Goal: Find specific page/section: Find specific page/section

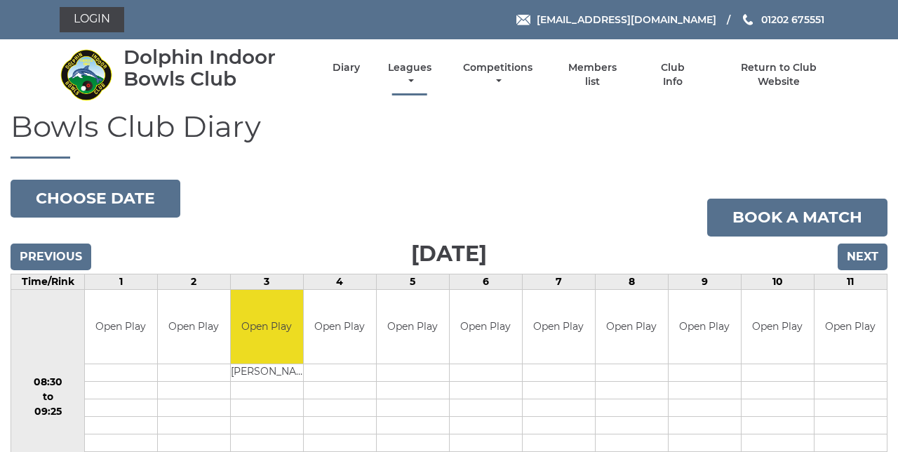
click at [411, 80] on link "Leagues" at bounding box center [409, 74] width 51 height 27
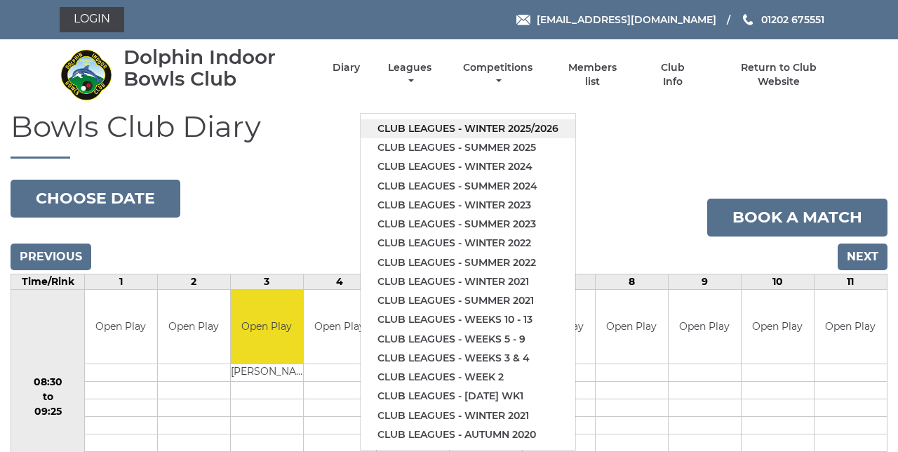
click at [557, 130] on link "Club leagues - Winter 2025/2026" at bounding box center [468, 128] width 215 height 19
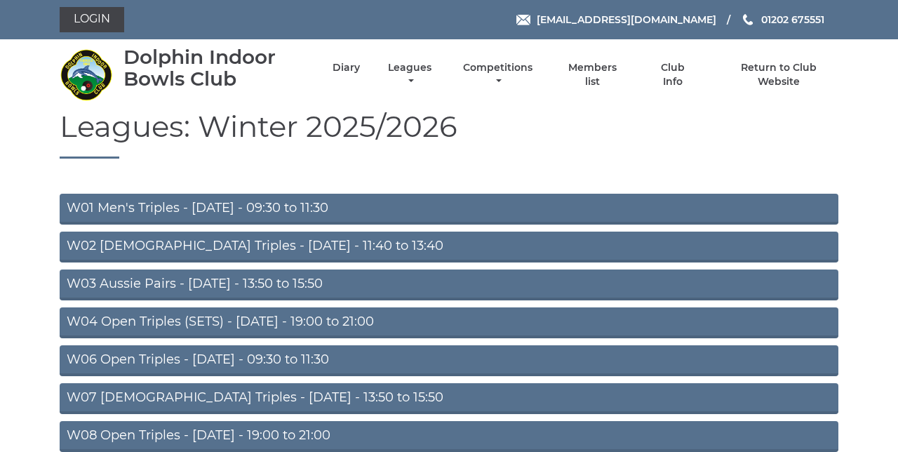
click at [471, 326] on link "W04 Open Triples (SETS) - Monday - 19:00 to 21:00" at bounding box center [449, 322] width 779 height 31
